Goal: Transaction & Acquisition: Purchase product/service

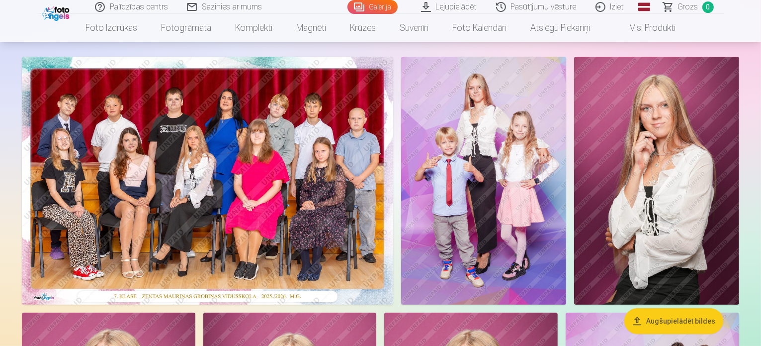
scroll to position [54, 0]
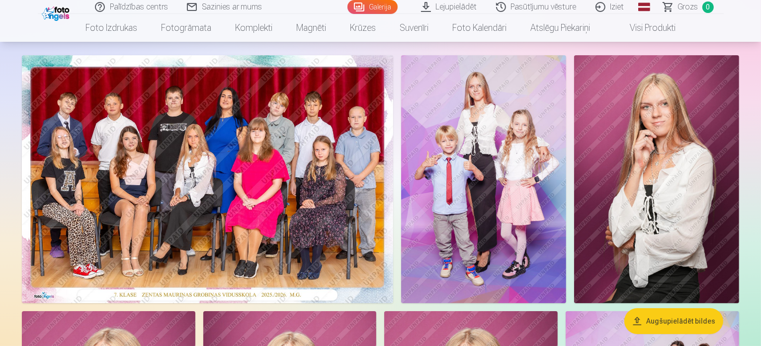
click at [393, 168] on img at bounding box center [207, 179] width 371 height 248
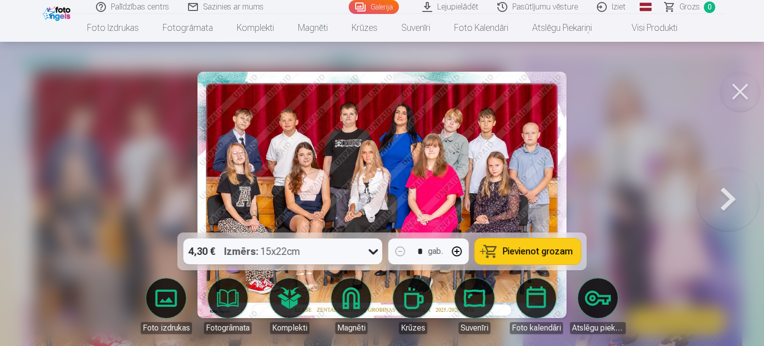
click at [534, 252] on span "Pievienot grozam" at bounding box center [538, 251] width 70 height 9
click at [741, 103] on button at bounding box center [740, 92] width 40 height 40
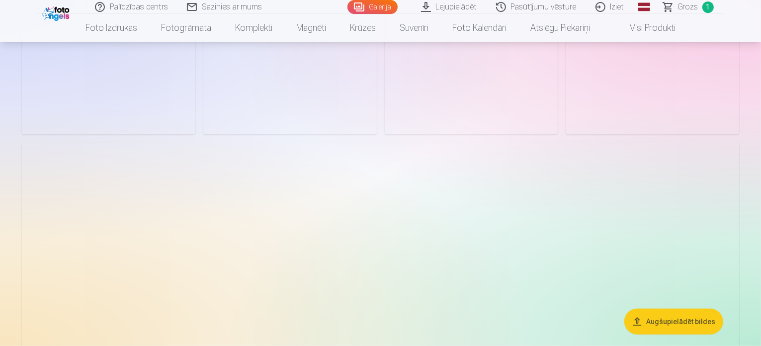
scroll to position [766, 0]
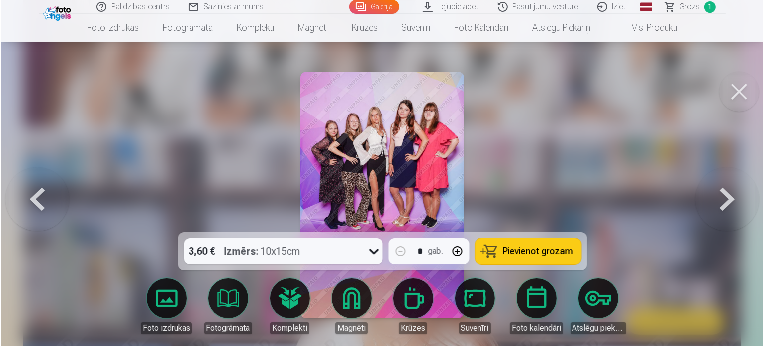
scroll to position [767, 0]
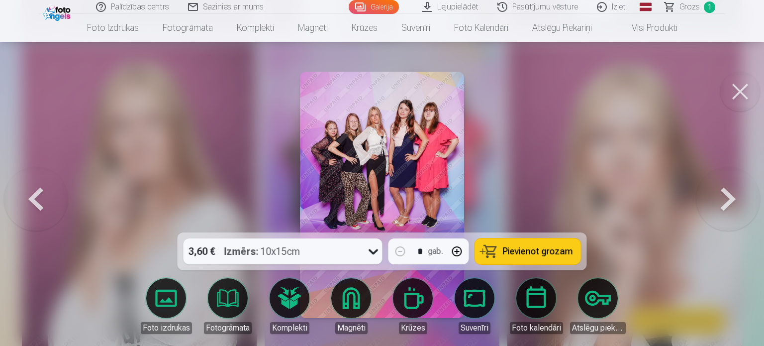
click at [508, 247] on span "Pievienot grozam" at bounding box center [538, 251] width 70 height 9
click at [734, 89] on button at bounding box center [740, 92] width 40 height 40
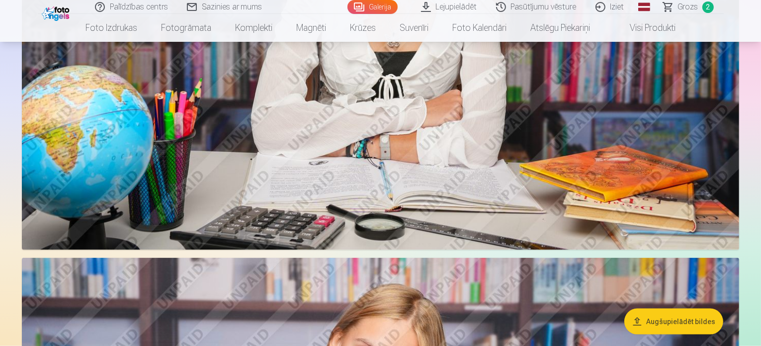
scroll to position [1140, 0]
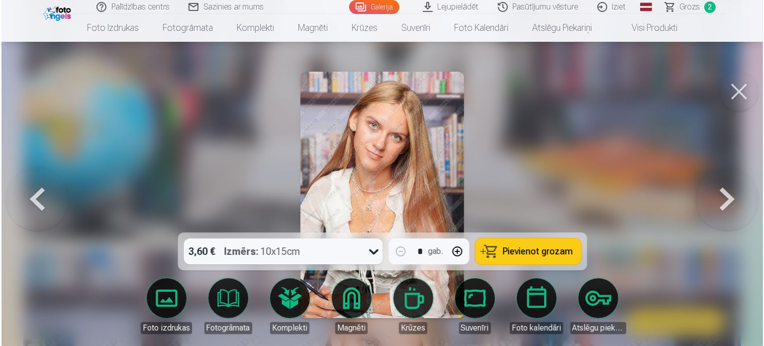
scroll to position [1143, 0]
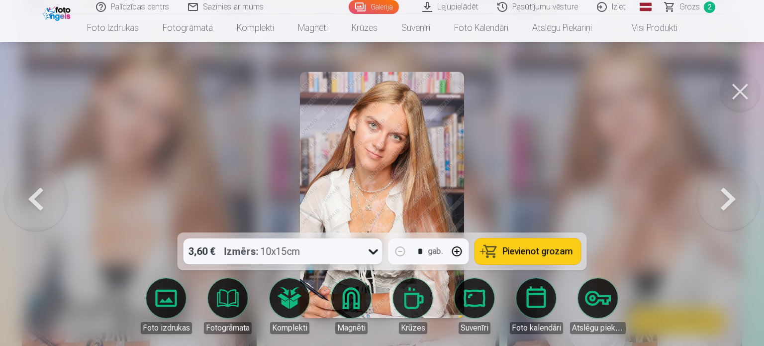
click at [547, 257] on button "Pievienot grozam" at bounding box center [528, 251] width 106 height 26
click at [747, 92] on button at bounding box center [740, 92] width 40 height 40
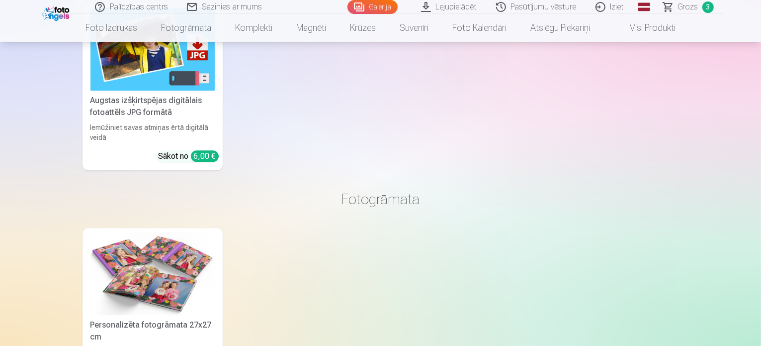
scroll to position [2393, 0]
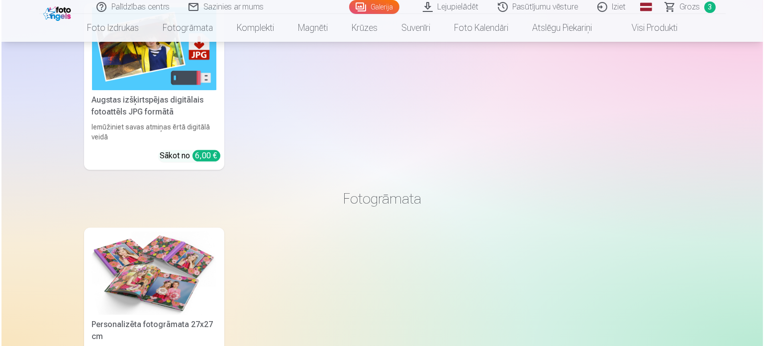
scroll to position [2399, 0]
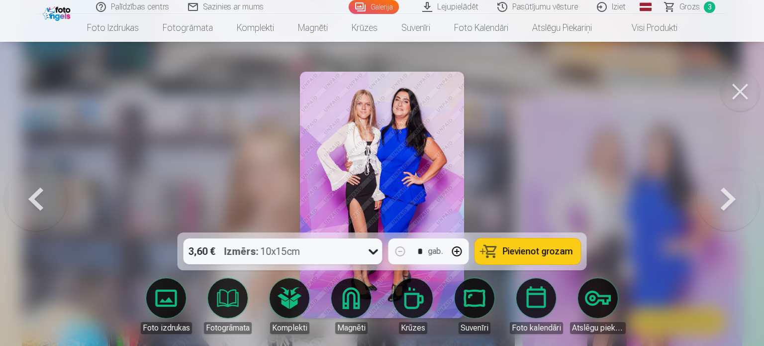
click at [516, 240] on button "Pievienot grozam" at bounding box center [528, 251] width 106 height 26
click at [740, 89] on button at bounding box center [740, 92] width 40 height 40
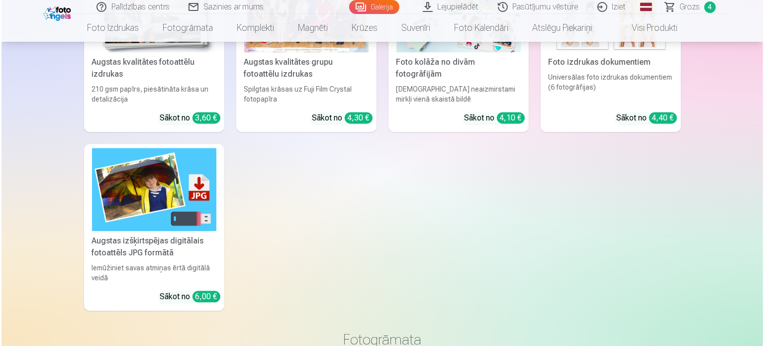
scroll to position [2274, 0]
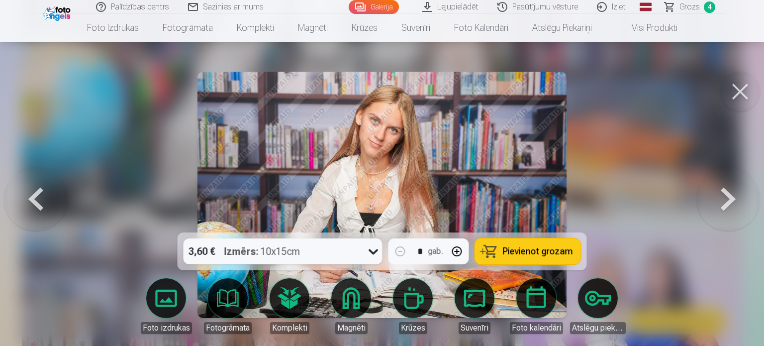
click at [373, 251] on icon at bounding box center [373, 251] width 16 height 16
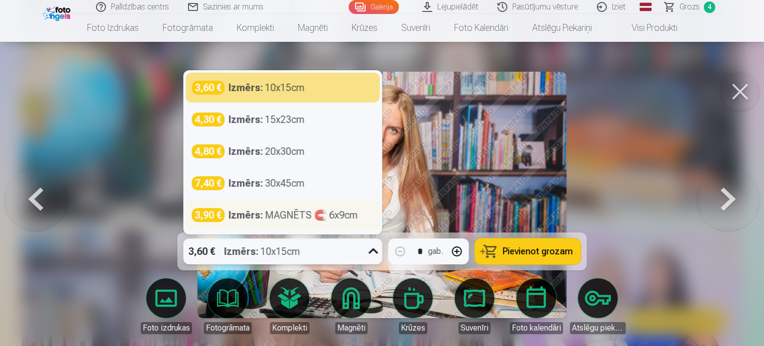
click at [333, 217] on div "Izmērs : MAGNĒTS 🧲 6x9cm" at bounding box center [293, 215] width 129 height 14
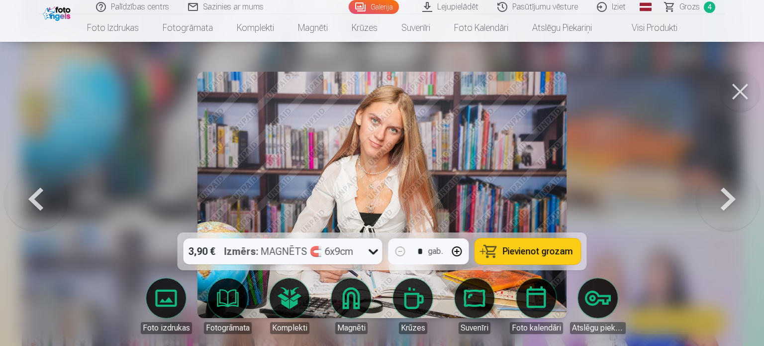
click at [741, 93] on button at bounding box center [740, 92] width 40 height 40
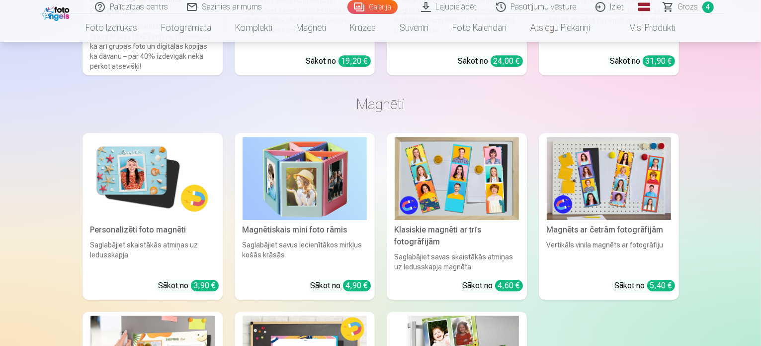
scroll to position [3000, 0]
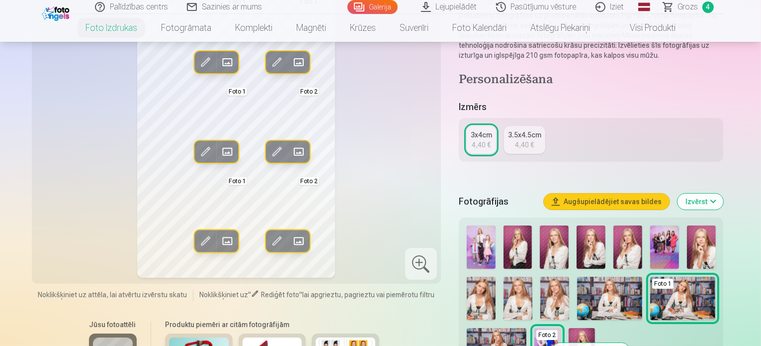
scroll to position [104, 0]
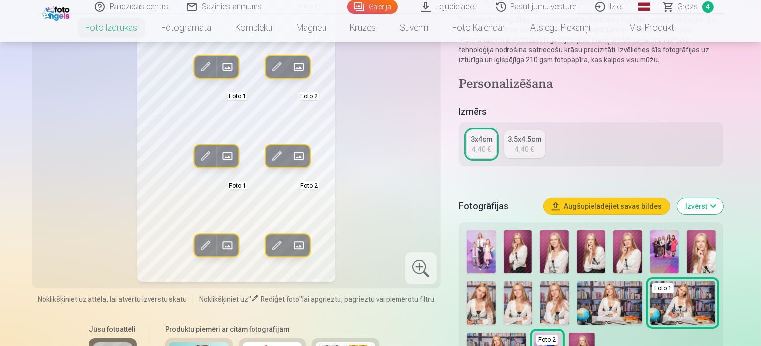
click at [633, 251] on img at bounding box center [628, 251] width 29 height 43
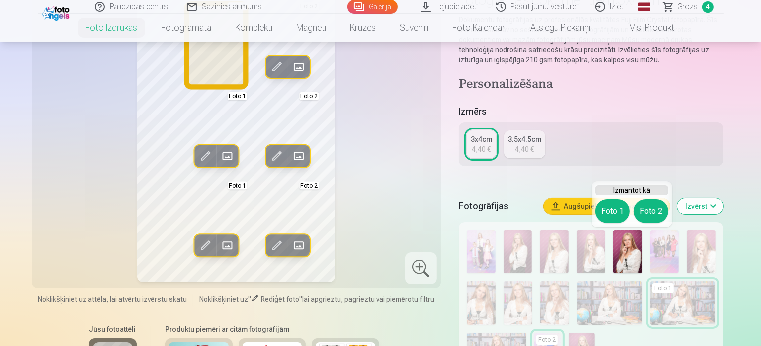
click at [606, 199] on div "Foto 1 Foto 2" at bounding box center [632, 211] width 73 height 24
click at [611, 213] on button "Foto 1" at bounding box center [613, 211] width 34 height 24
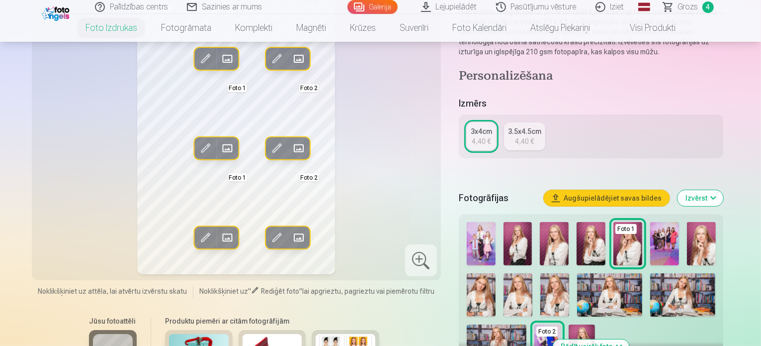
scroll to position [123, 0]
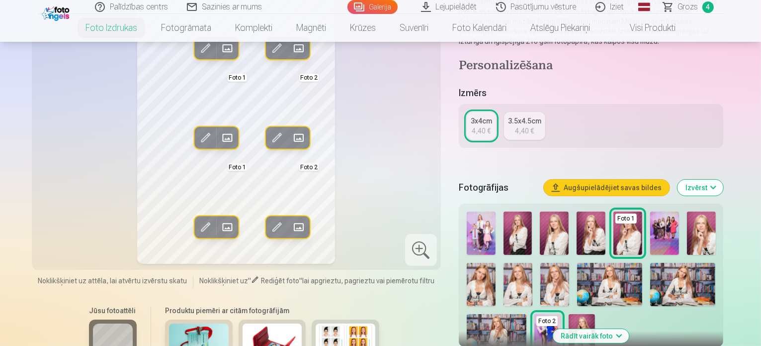
click at [496, 263] on img at bounding box center [481, 284] width 29 height 43
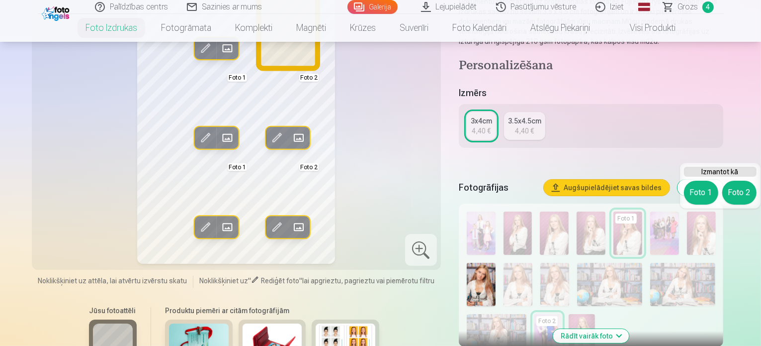
click at [741, 188] on button "Foto 2" at bounding box center [739, 192] width 34 height 24
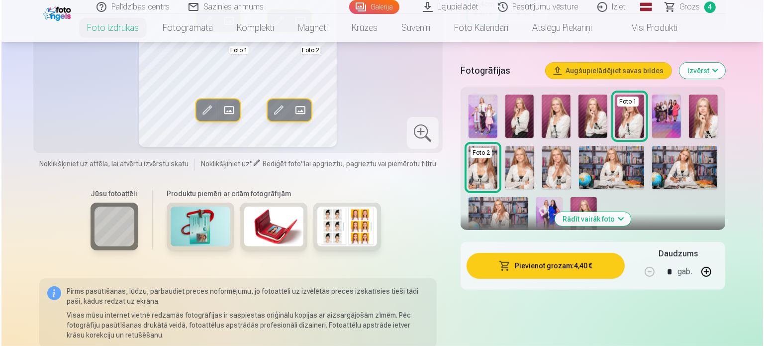
scroll to position [245, 0]
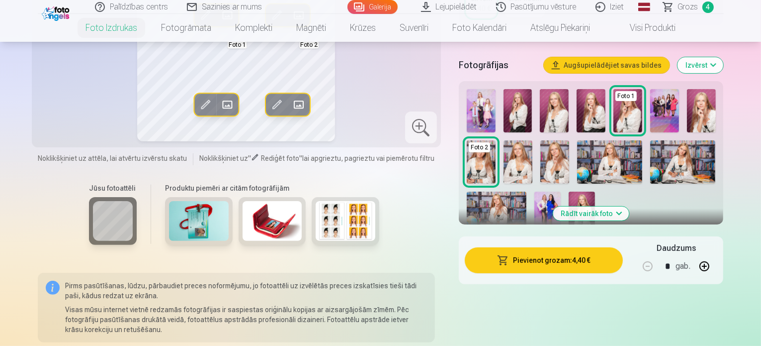
click at [548, 263] on button "Pievienot grozam : 4,40 €" at bounding box center [544, 260] width 159 height 26
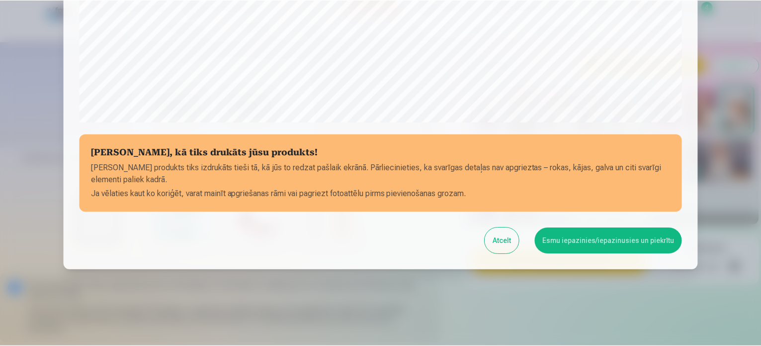
scroll to position [370, 0]
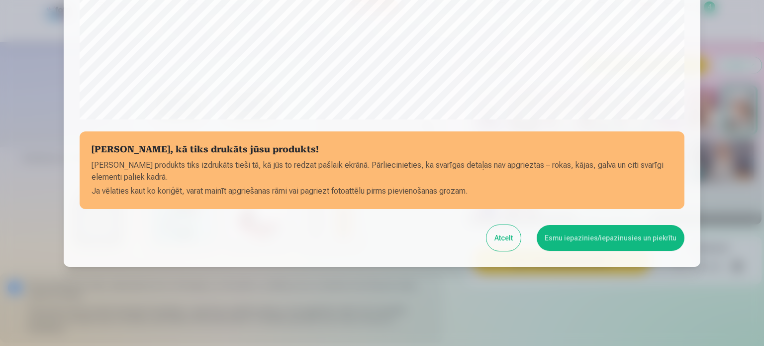
click at [581, 242] on button "Esmu iepazinies/iepazinusies un piekrītu" at bounding box center [610, 238] width 148 height 26
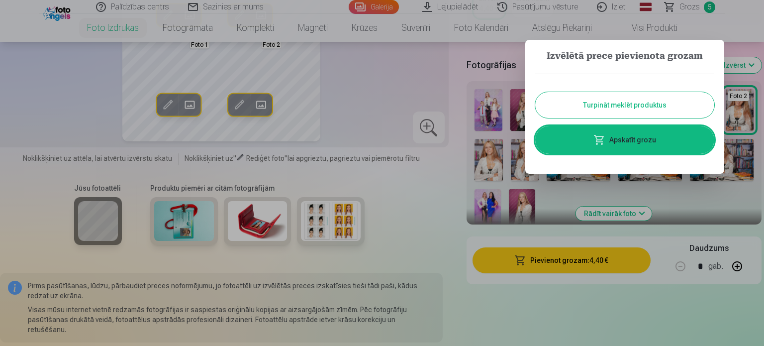
click at [630, 143] on link "Apskatīt grozu" at bounding box center [624, 140] width 179 height 28
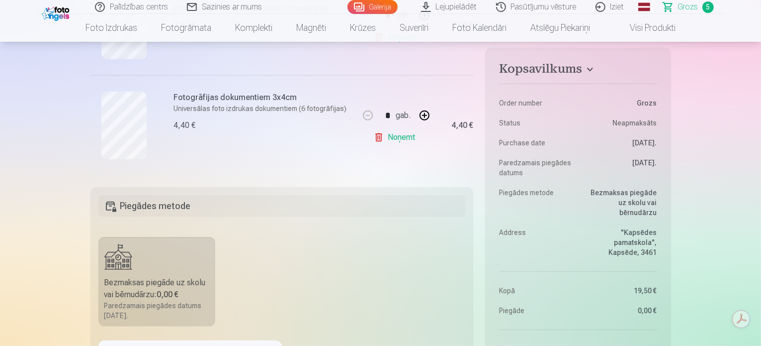
scroll to position [580, 0]
